Goal: Transaction & Acquisition: Obtain resource

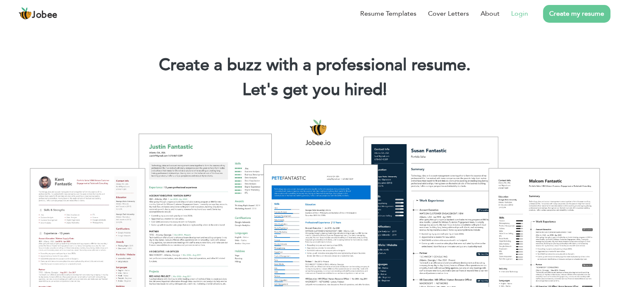
click at [517, 12] on link "Login" at bounding box center [519, 14] width 17 height 10
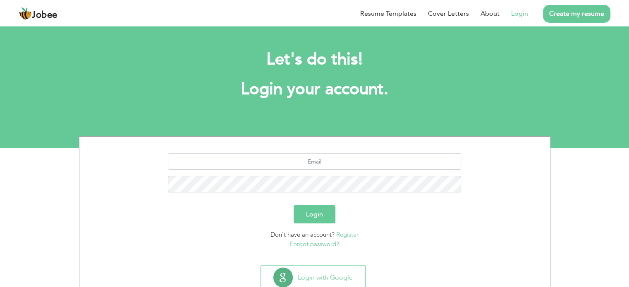
scroll to position [26, 0]
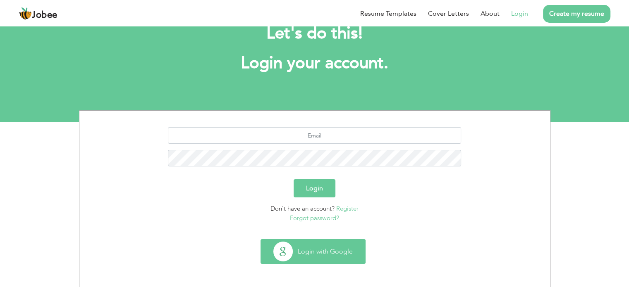
click at [304, 249] on button "Login with Google" at bounding box center [313, 252] width 104 height 24
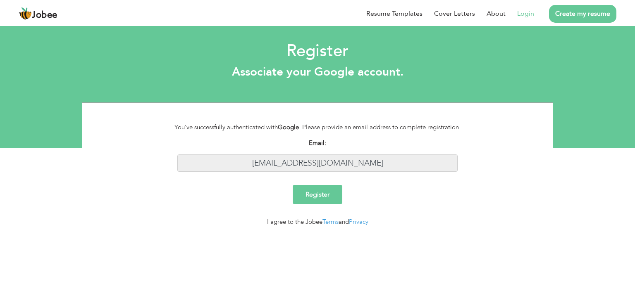
click at [327, 161] on input "heygmyup@gmail.com" at bounding box center [317, 164] width 281 height 18
click at [328, 155] on input "heygmyup@gmail.com" at bounding box center [317, 164] width 281 height 18
click at [325, 160] on input "heygmyup@gmail.com" at bounding box center [317, 164] width 281 height 18
click at [324, 191] on input "Register" at bounding box center [318, 194] width 50 height 19
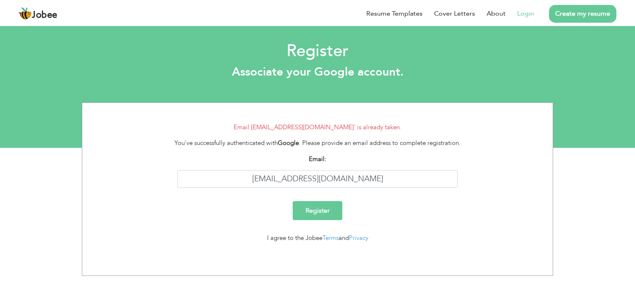
click at [522, 10] on link "Login" at bounding box center [525, 14] width 17 height 10
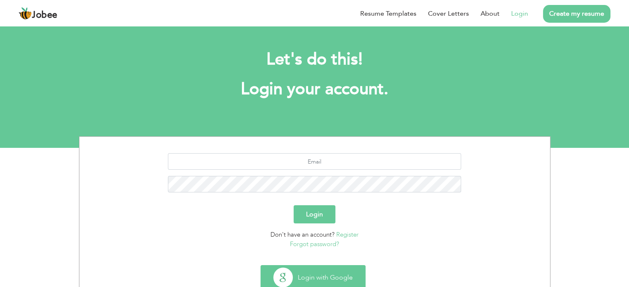
click at [316, 272] on button "Login with Google" at bounding box center [313, 278] width 104 height 24
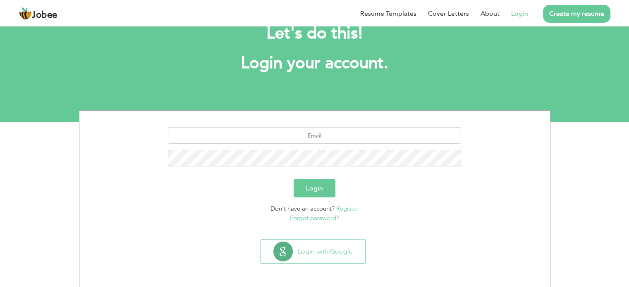
scroll to position [26, 0]
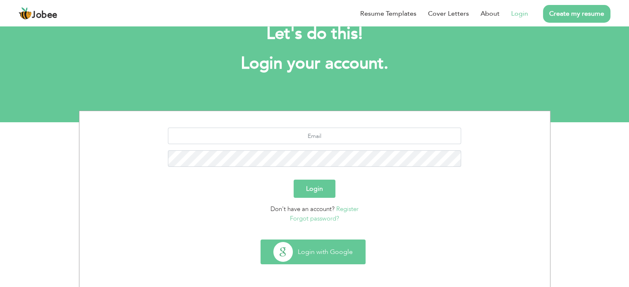
click at [327, 248] on button "Login with Google" at bounding box center [313, 252] width 104 height 24
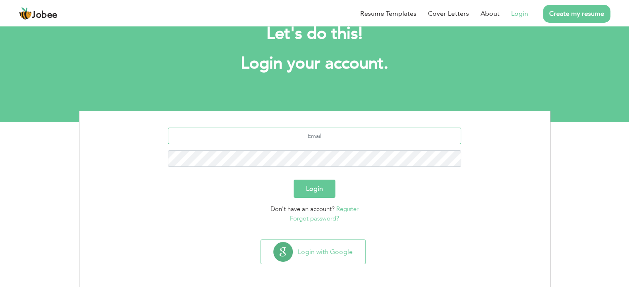
click at [317, 140] on input "text" at bounding box center [314, 136] width 293 height 17
type input "nimrazakir1@gmail.com"
click at [326, 215] on link "Forgot password?" at bounding box center [314, 219] width 49 height 8
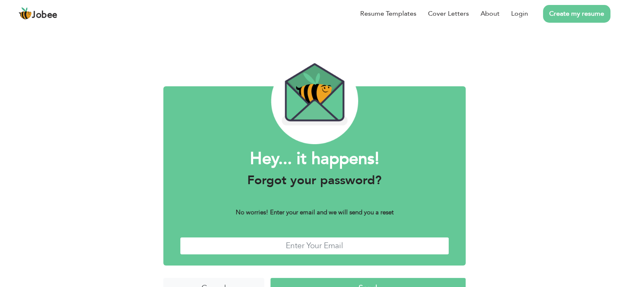
click at [330, 248] on input "text" at bounding box center [314, 246] width 269 height 18
type input "[EMAIL_ADDRESS][DOMAIN_NAME]"
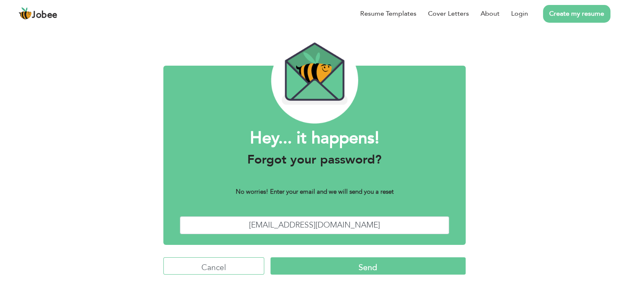
click at [213, 260] on input "Cancel" at bounding box center [213, 266] width 101 height 18
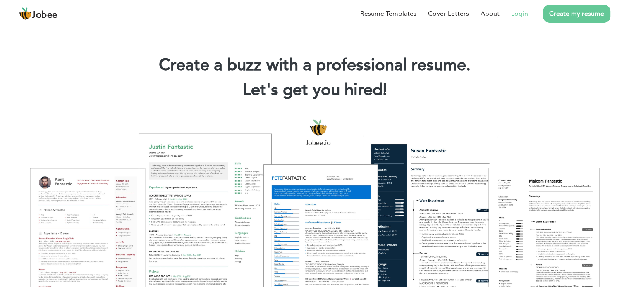
click at [527, 12] on link "Login" at bounding box center [519, 14] width 17 height 10
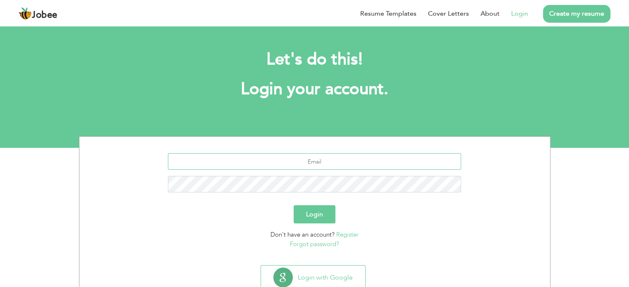
click at [317, 157] on input "text" at bounding box center [314, 161] width 293 height 17
type input "heygmyup@gmail.com"
click at [301, 216] on button "Login" at bounding box center [314, 214] width 42 height 18
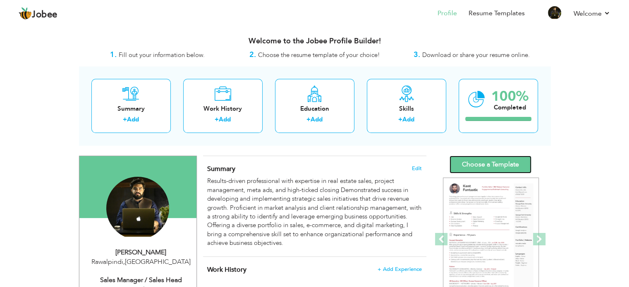
click at [479, 165] on link "Choose a Template" at bounding box center [490, 165] width 82 height 18
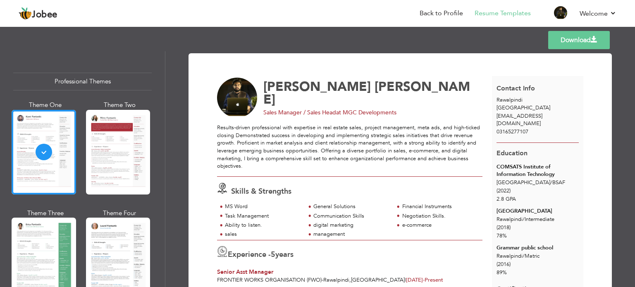
drag, startPoint x: 560, startPoint y: 43, endPoint x: 567, endPoint y: 38, distance: 8.3
click at [567, 38] on link "Download" at bounding box center [579, 40] width 62 height 18
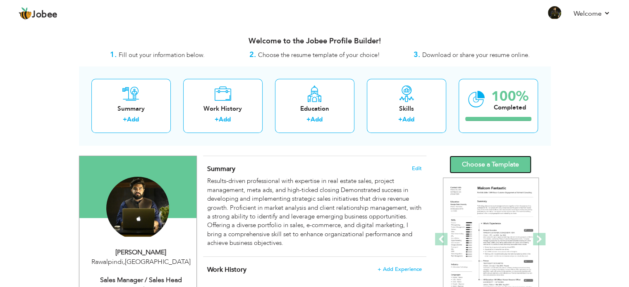
click at [490, 157] on link "Choose a Template" at bounding box center [490, 165] width 82 height 18
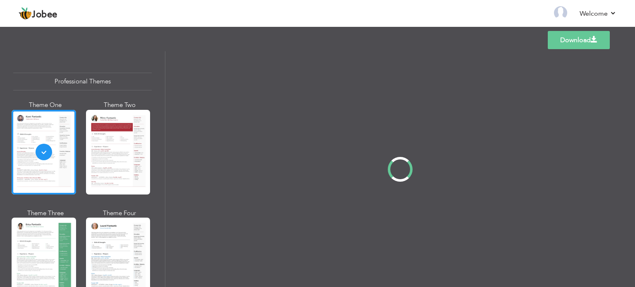
click at [488, 162] on div at bounding box center [400, 169] width 470 height 236
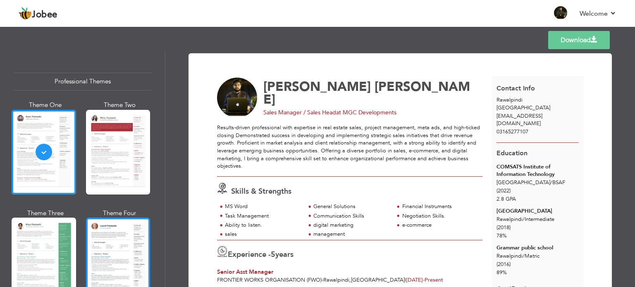
click at [122, 247] on div at bounding box center [118, 260] width 64 height 85
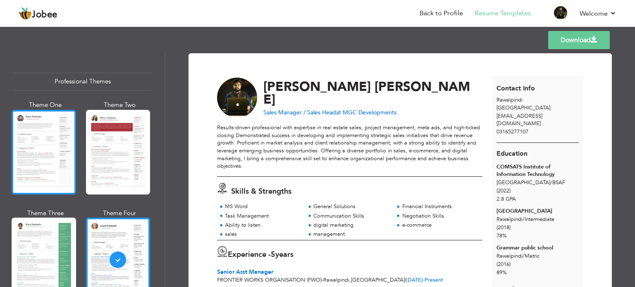
click at [70, 160] on div at bounding box center [44, 152] width 64 height 85
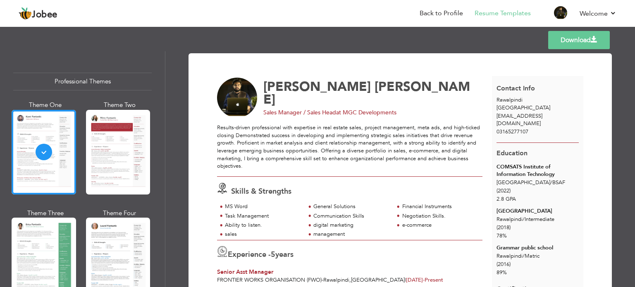
click at [564, 38] on link "Download" at bounding box center [579, 40] width 62 height 18
click at [576, 39] on link "Download" at bounding box center [579, 40] width 62 height 18
click at [589, 38] on link "Download" at bounding box center [579, 40] width 62 height 18
